Goal: Register for event/course

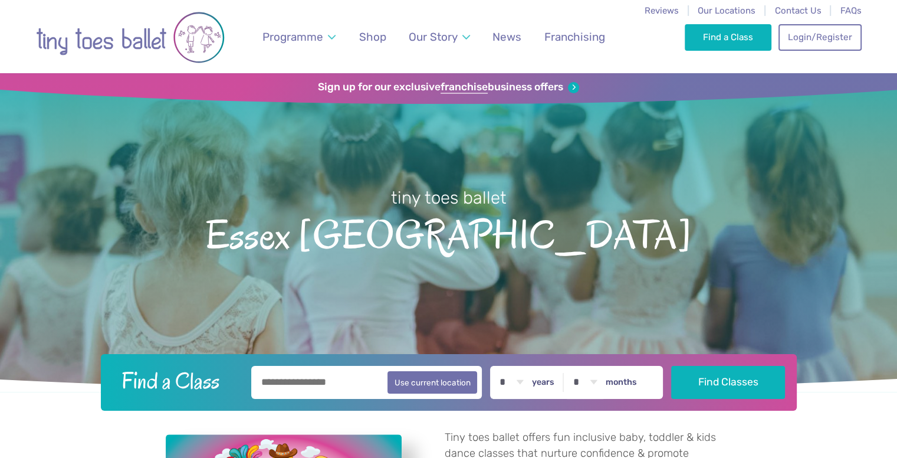
click at [366, 381] on input "text" at bounding box center [366, 382] width 231 height 33
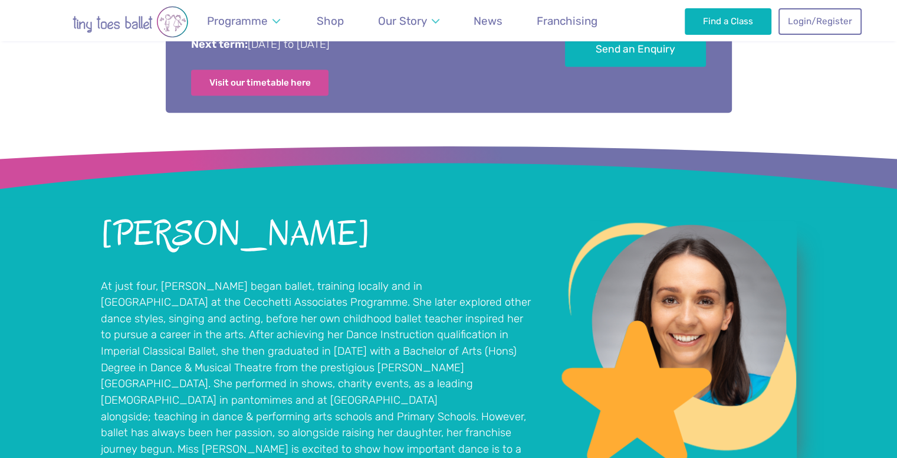
scroll to position [506, 0]
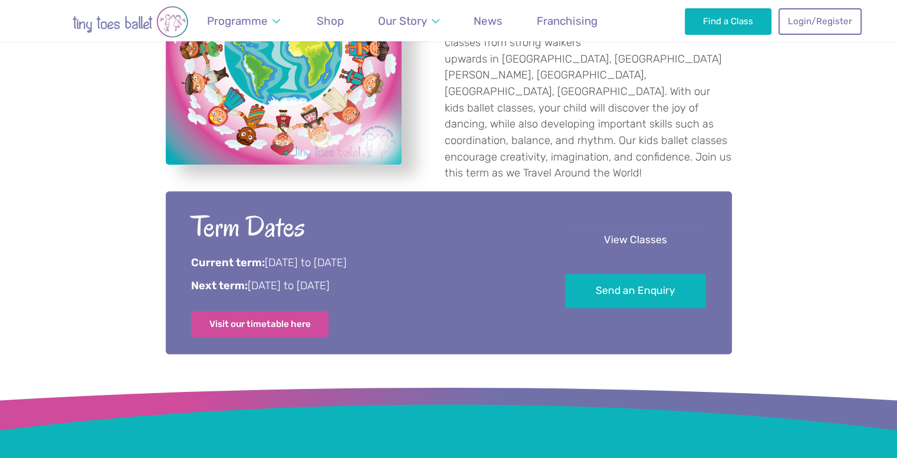
click at [654, 231] on link "View Classes" at bounding box center [635, 240] width 141 height 35
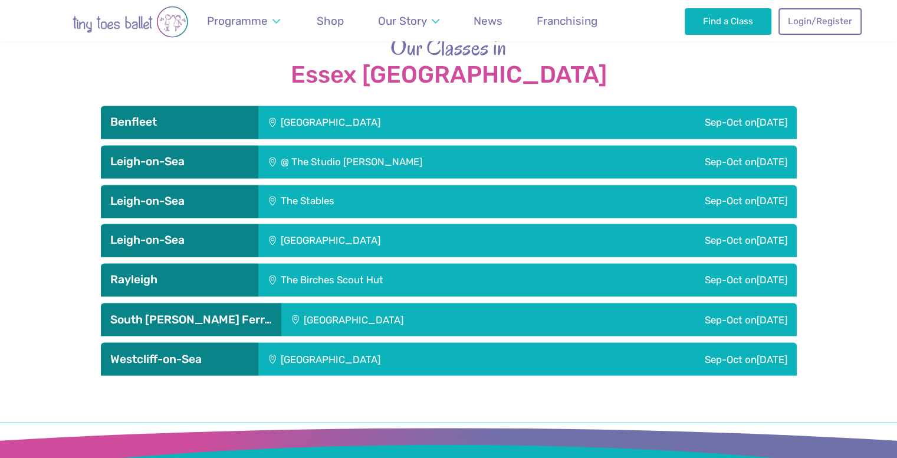
click at [203, 273] on h3 "Rayleigh" at bounding box center [179, 280] width 139 height 14
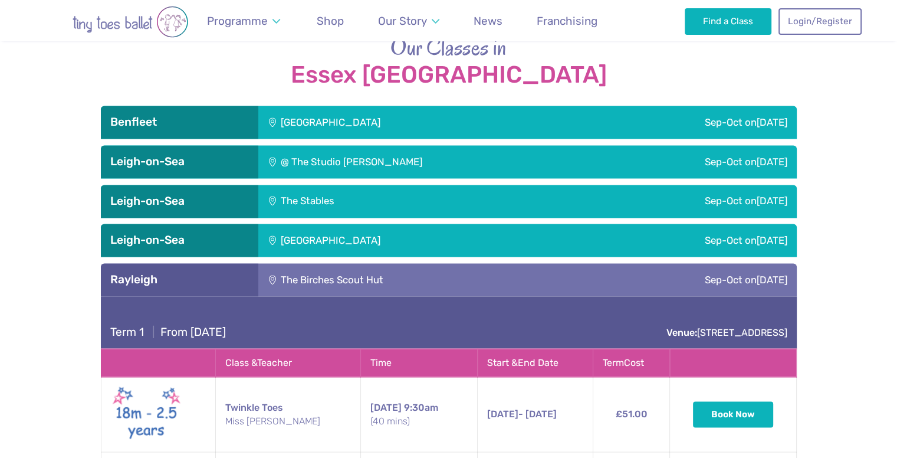
scroll to position [2199, 0]
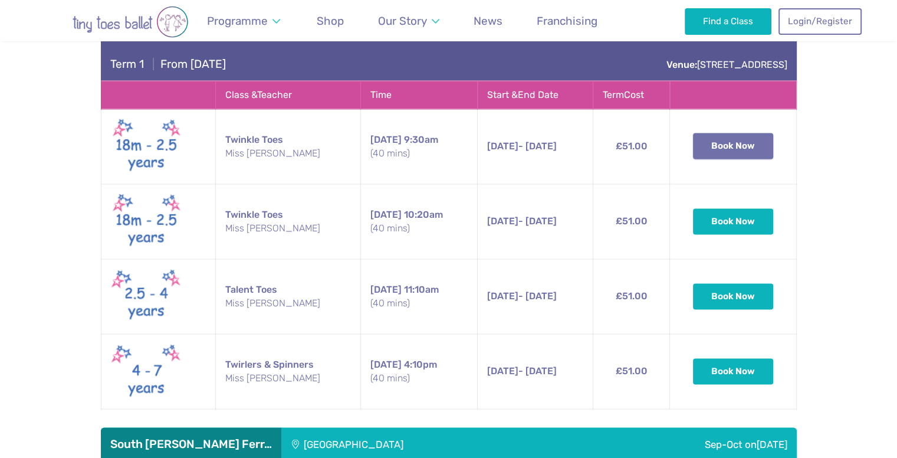
click at [724, 133] on button "Book Now" at bounding box center [733, 146] width 80 height 26
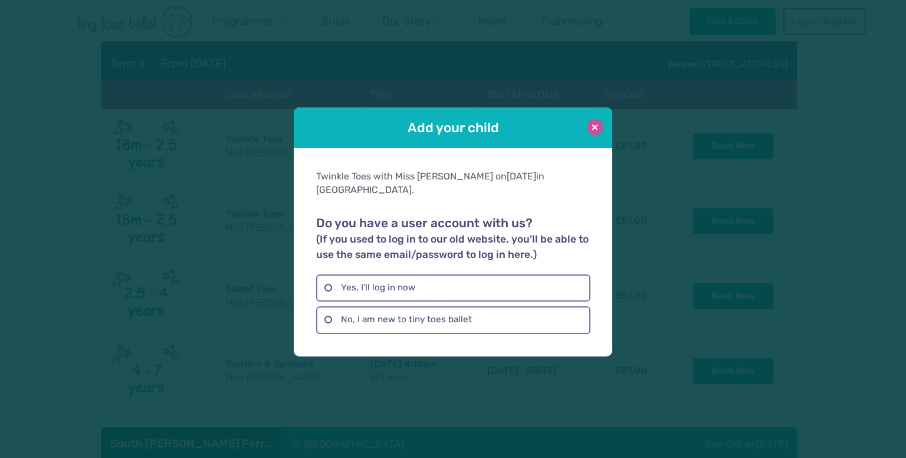
click at [592, 132] on button at bounding box center [595, 127] width 16 height 16
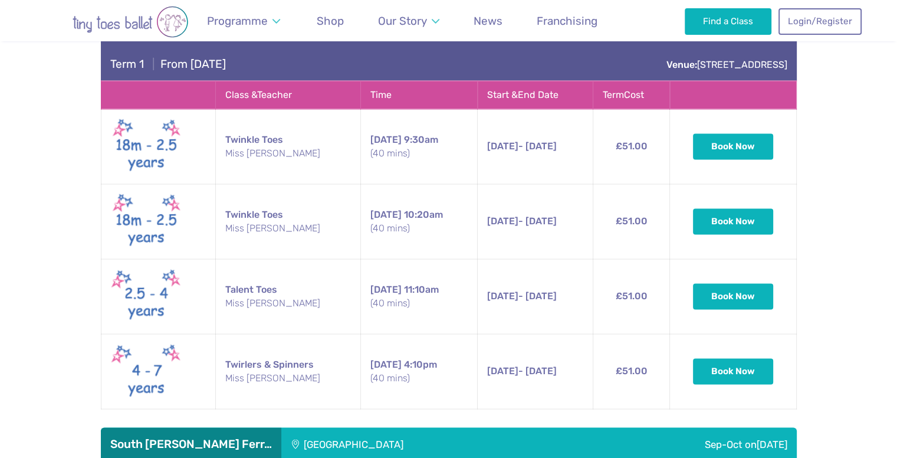
drag, startPoint x: 886, startPoint y: 261, endPoint x: 898, endPoint y: 297, distance: 38.4
drag, startPoint x: 898, startPoint y: 297, endPoint x: 857, endPoint y: 388, distance: 99.3
click at [857, 388] on div "Our Classes in [GEOGRAPHIC_DATA] [GEOGRAPHIC_DATA] Sep-Oct [DATE] Term 1 | From…" at bounding box center [448, 132] width 897 height 735
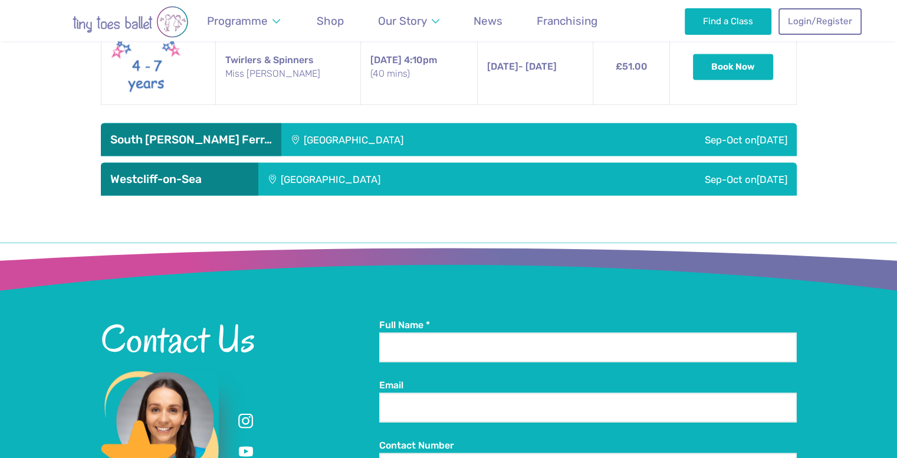
scroll to position [2507, 0]
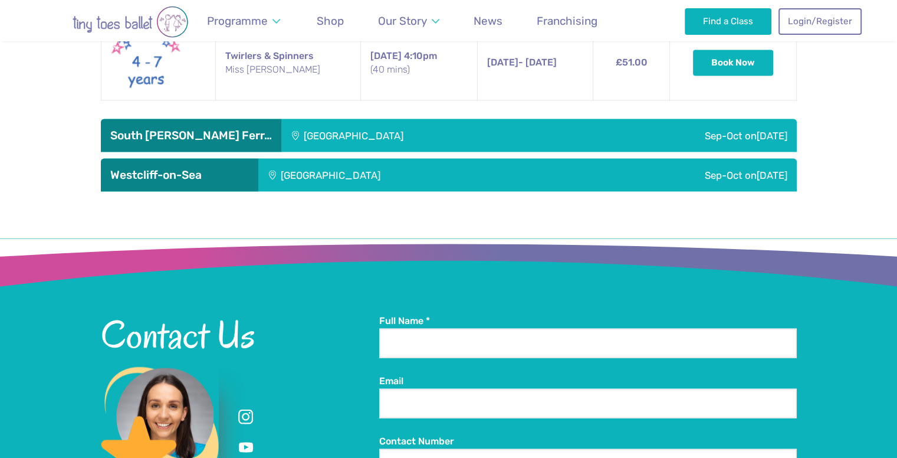
click at [342, 159] on div "[GEOGRAPHIC_DATA]" at bounding box center [410, 175] width 304 height 33
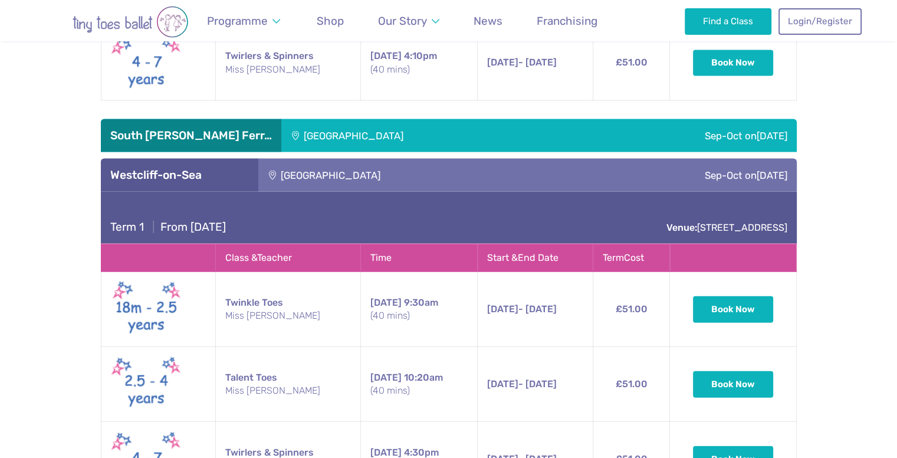
click at [342, 159] on div "[GEOGRAPHIC_DATA]" at bounding box center [410, 175] width 304 height 33
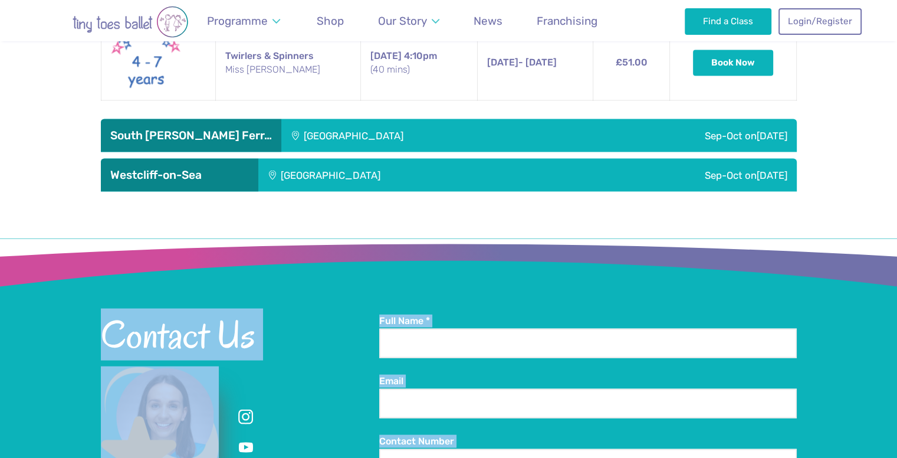
drag, startPoint x: 904, startPoint y: 331, endPoint x: 904, endPoint y: 188, distance: 142.8
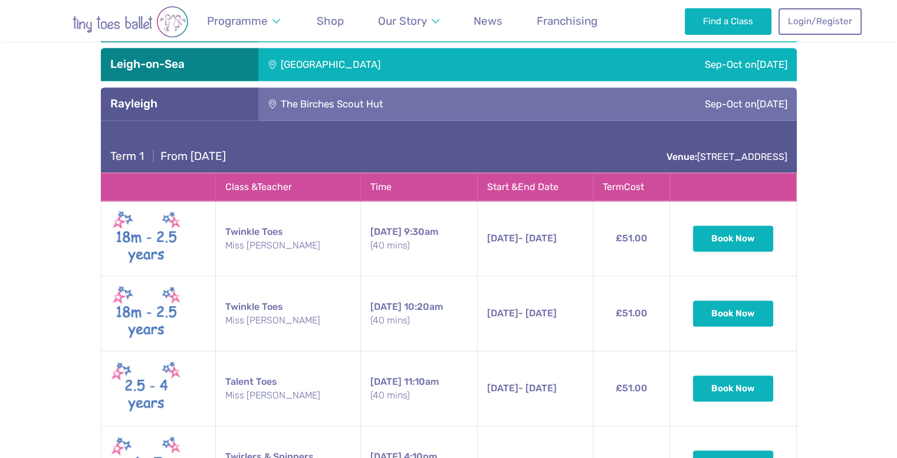
click at [838, 208] on div "Our Classes in [GEOGRAPHIC_DATA] [GEOGRAPHIC_DATA] Sep-Oct [DATE] Term 1 | From…" at bounding box center [448, 224] width 897 height 735
click at [193, 97] on h3 "Rayleigh" at bounding box center [179, 104] width 139 height 14
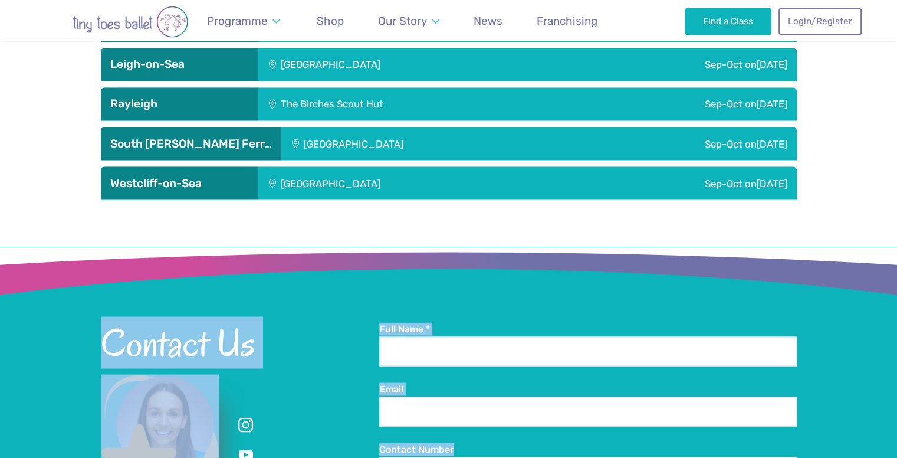
drag, startPoint x: 897, startPoint y: 330, endPoint x: 901, endPoint y: 176, distance: 154.0
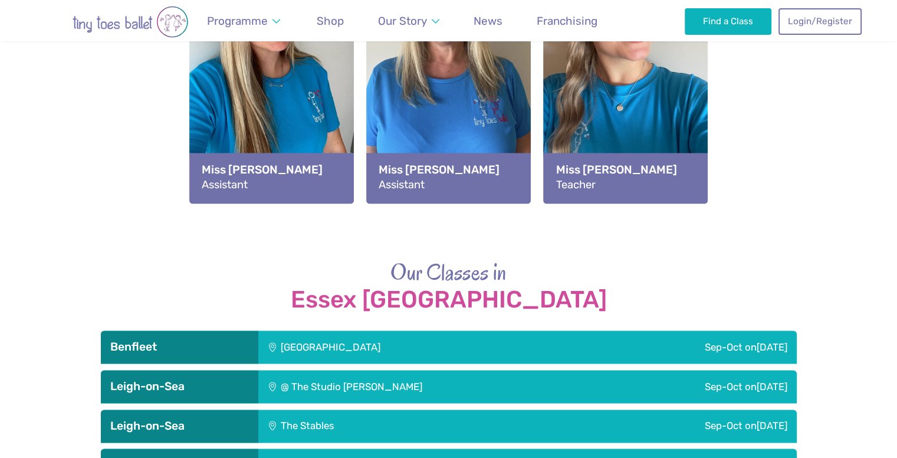
click at [841, 192] on div "Tiny toes ballet offers fun inclusive baby, toddler & kids dance classes that n…" at bounding box center [448, 13] width 897 height 2618
drag, startPoint x: 906, startPoint y: 251, endPoint x: 887, endPoint y: 370, distance: 120.6
click at [887, 370] on div "Our Classes in [GEOGRAPHIC_DATA] [GEOGRAPHIC_DATA] Sep-Oct [DATE] Term 1 | From…" at bounding box center [448, 428] width 897 height 343
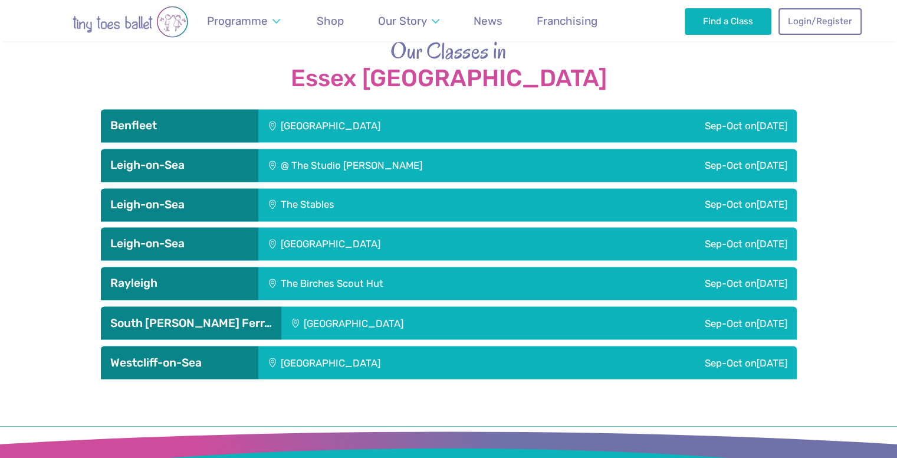
scroll to position [1916, 0]
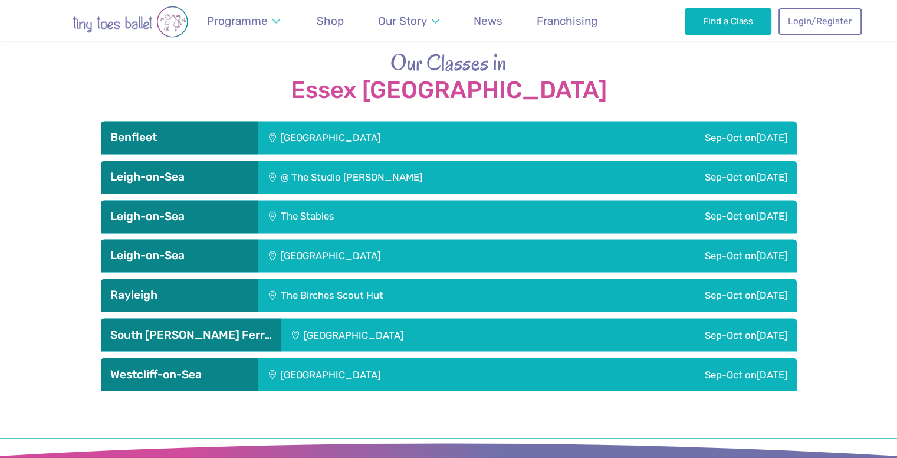
click at [394, 239] on div "[GEOGRAPHIC_DATA]" at bounding box center [410, 255] width 304 height 33
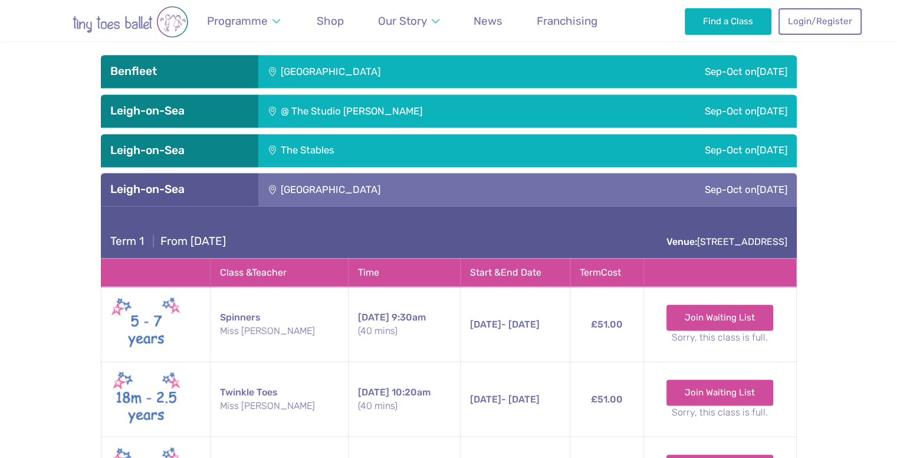
scroll to position [1831, 0]
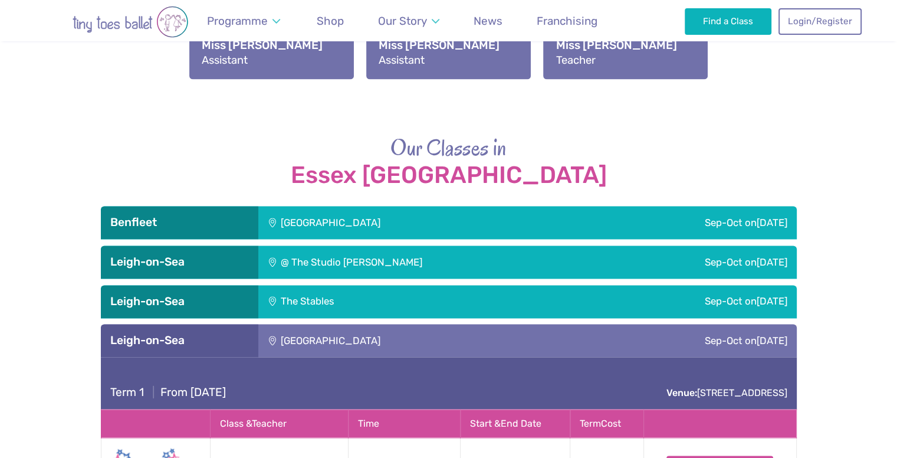
click at [683, 324] on div "Sep-Oct [DATE]" at bounding box center [680, 340] width 234 height 33
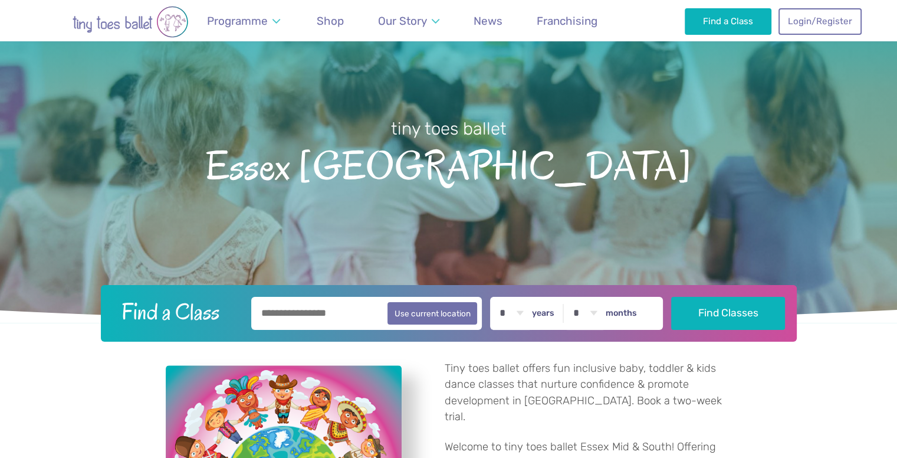
scroll to position [310, 0]
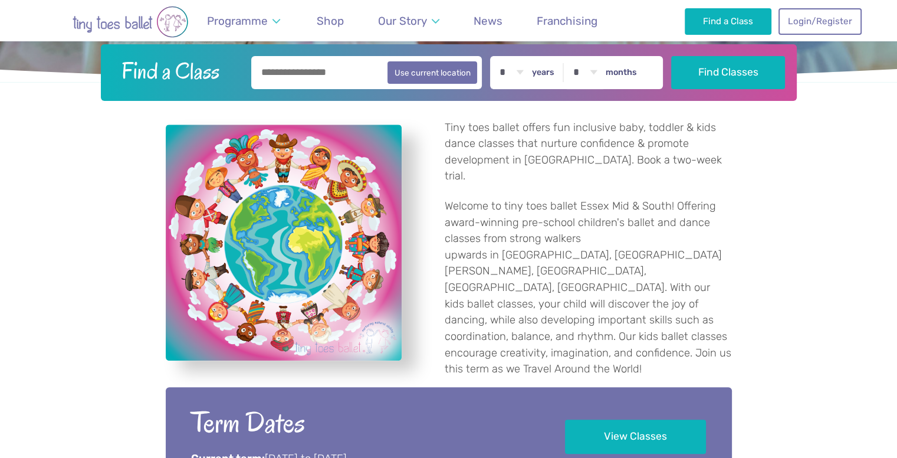
drag, startPoint x: 309, startPoint y: 281, endPoint x: 743, endPoint y: 340, distance: 438.2
click at [743, 340] on div "Tiny toes ballet offers fun inclusive baby, toddler & kids dance classes that n…" at bounding box center [448, 249] width 897 height 296
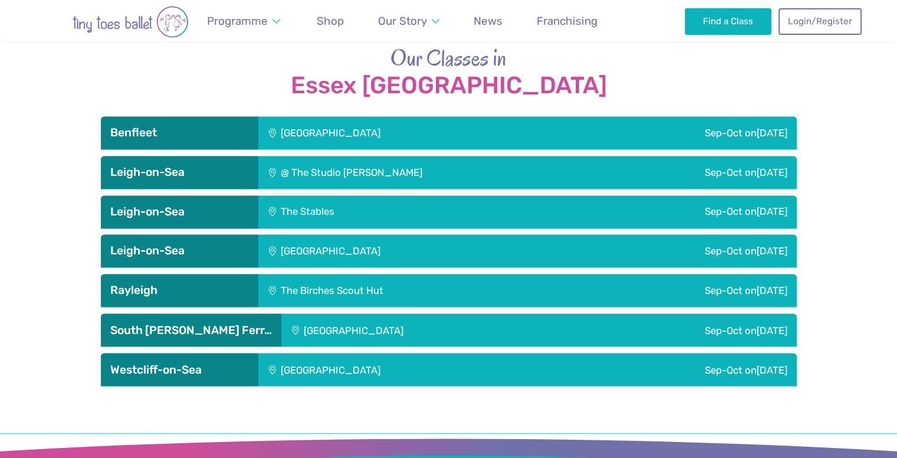
scroll to position [1920, 0]
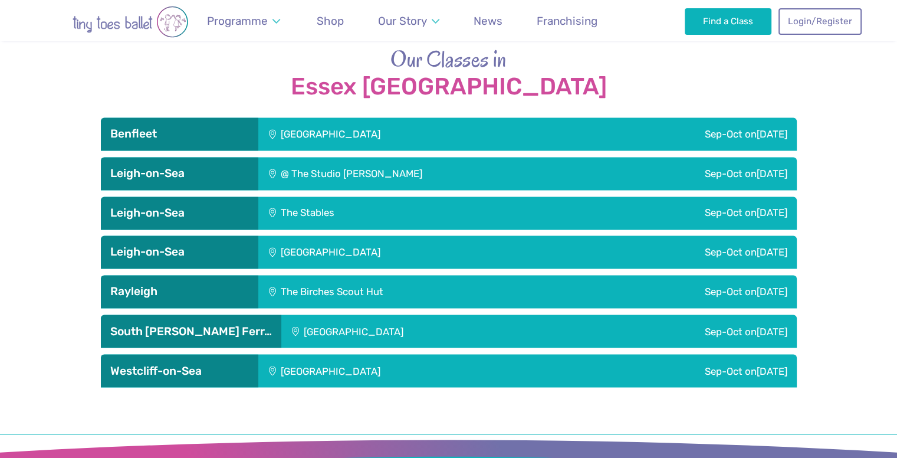
click at [322, 196] on div "The Stables" at bounding box center [381, 212] width 247 height 33
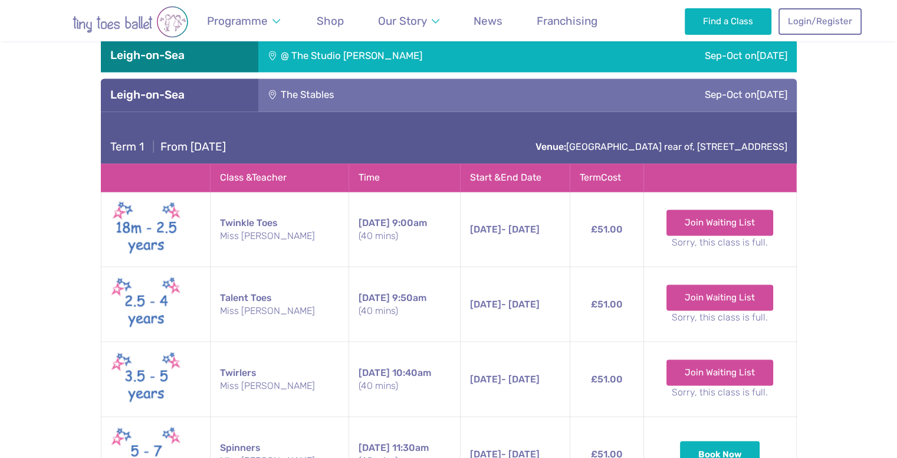
scroll to position [2061, 0]
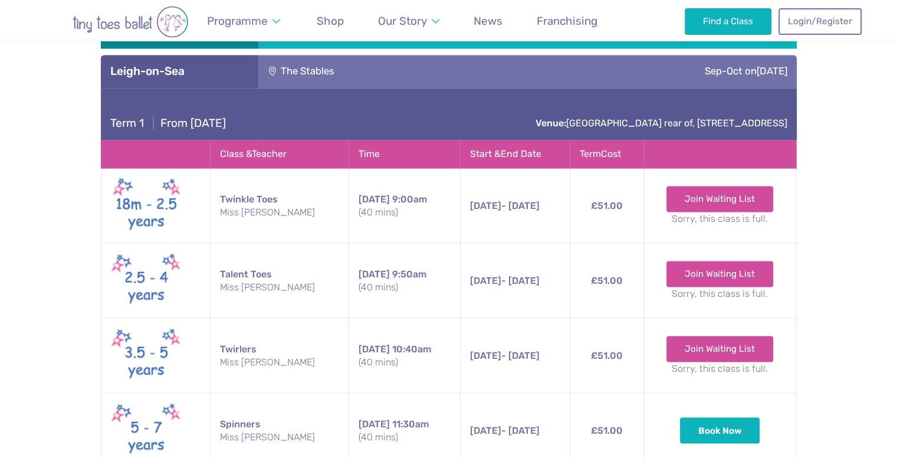
click at [716, 88] on div "Term 1 | From [DATE] Venue: [GEOGRAPHIC_DATA] rear of, [STREET_ADDRESS]" at bounding box center [449, 114] width 696 height 52
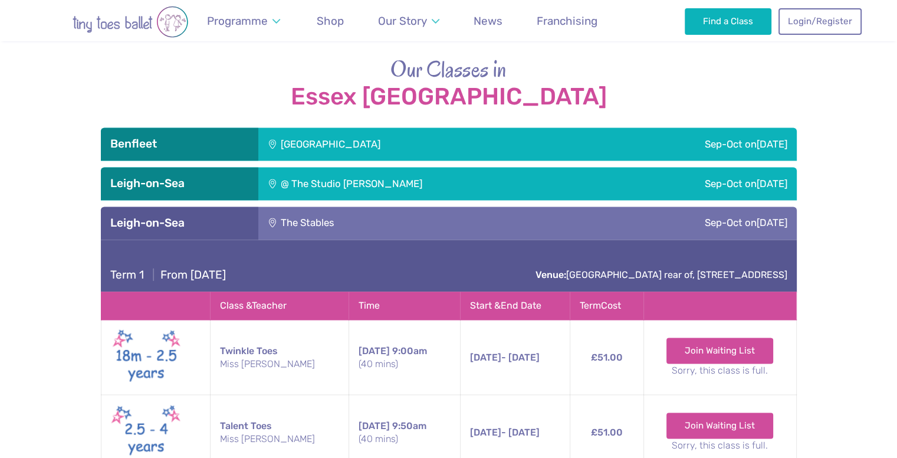
scroll to position [1902, 0]
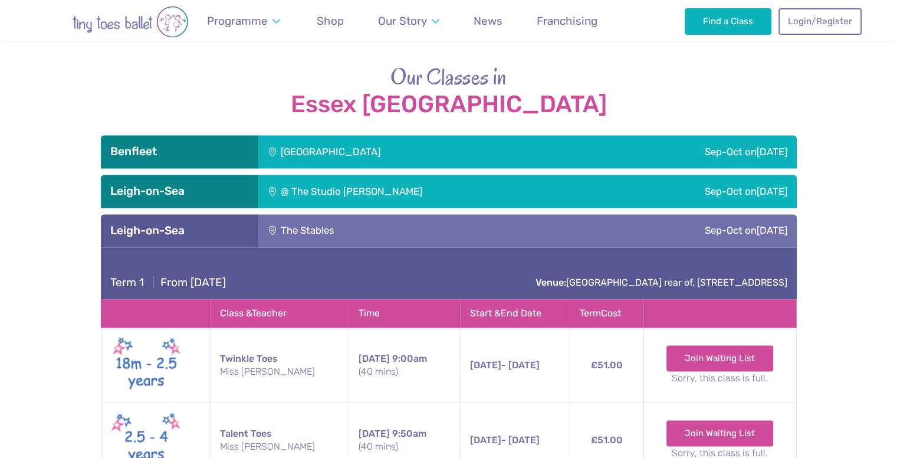
click at [227, 224] on h3 "Leigh-on-Sea" at bounding box center [179, 231] width 139 height 14
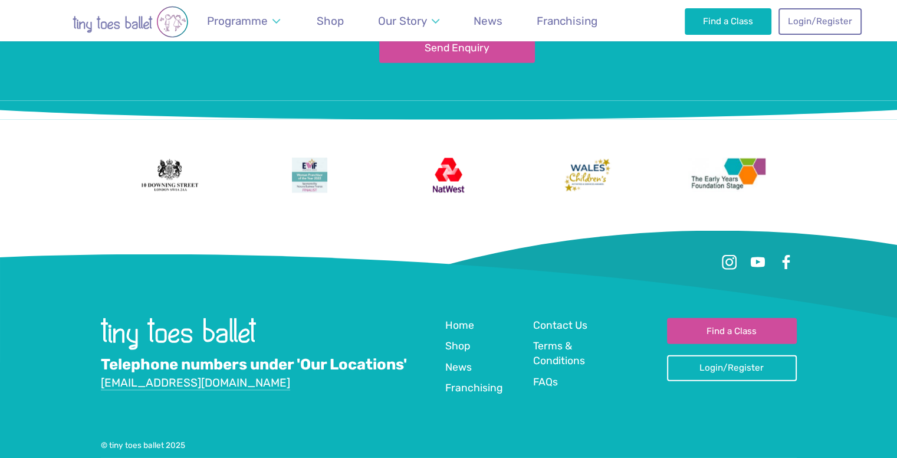
scroll to position [2911, 0]
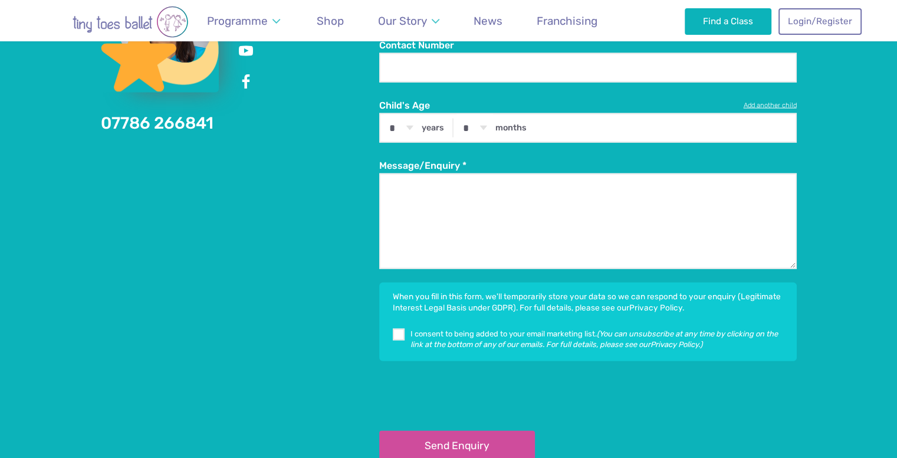
click at [851, 209] on div "Contact Us 07786 266841 Full Name * Email Contact Number Child's Age * * * * * …" at bounding box center [448, 180] width 897 height 674
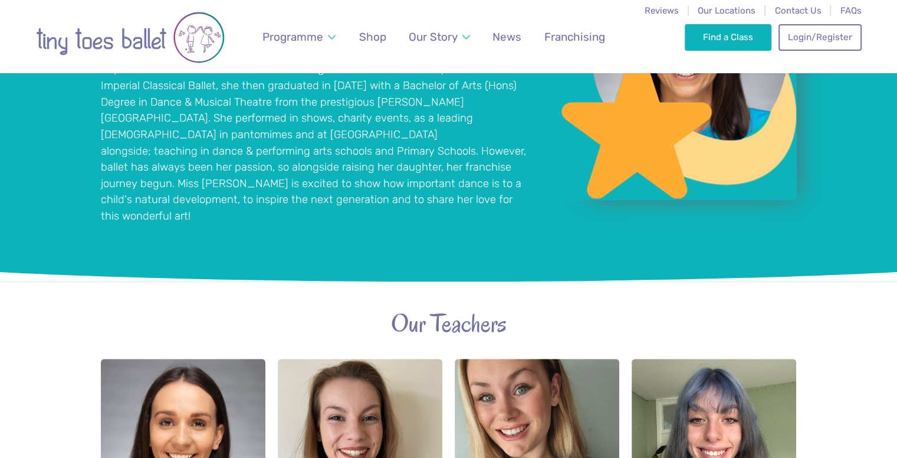
scroll to position [0, 0]
